Goal: Navigation & Orientation: Find specific page/section

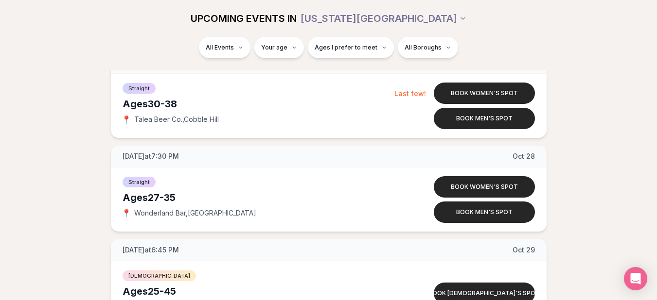
scroll to position [3228, 0]
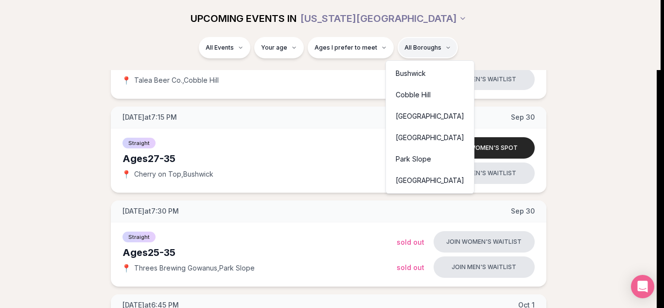
click at [416, 92] on div "Cobble Hill" at bounding box center [430, 94] width 84 height 21
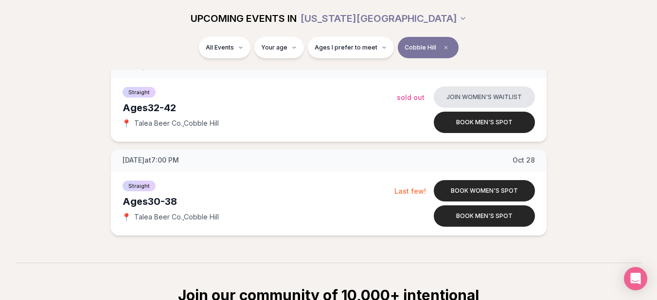
scroll to position [426, 0]
